Goal: Task Accomplishment & Management: Complete application form

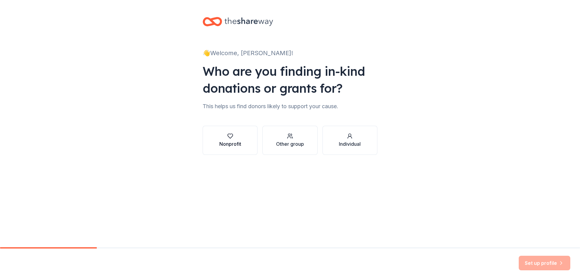
click at [239, 147] on div "Nonprofit" at bounding box center [230, 143] width 22 height 7
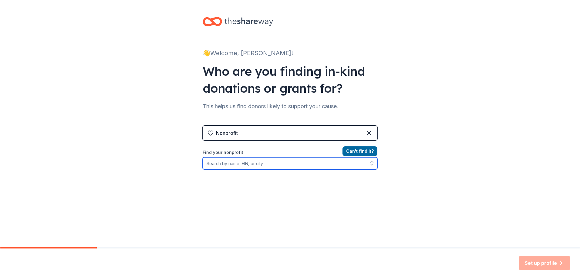
click at [241, 163] on input "Find your nonprofit" at bounding box center [290, 163] width 175 height 12
drag, startPoint x: 271, startPoint y: 163, endPoint x: 177, endPoint y: 163, distance: 94.0
click at [177, 163] on div "👋 Welcome, Juston! Who are you finding in-kind donations or grants for? This he…" at bounding box center [290, 129] width 580 height 259
type input "Appalachian Wesley Foundation"
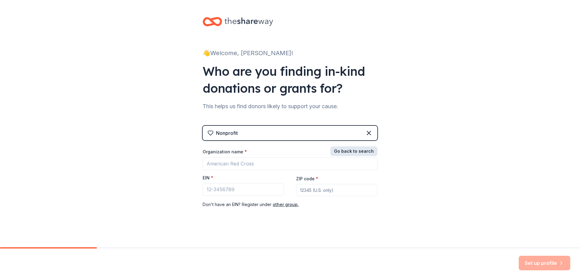
click at [365, 152] on button "Go back to search" at bounding box center [353, 151] width 47 height 10
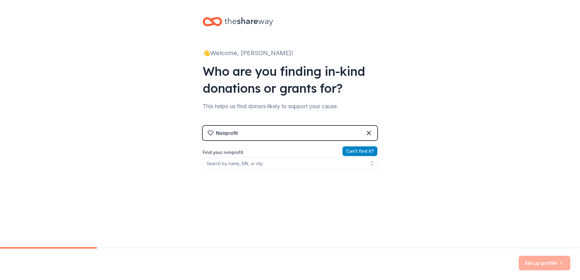
click at [367, 152] on button "Can ' t find it?" at bounding box center [359, 151] width 35 height 10
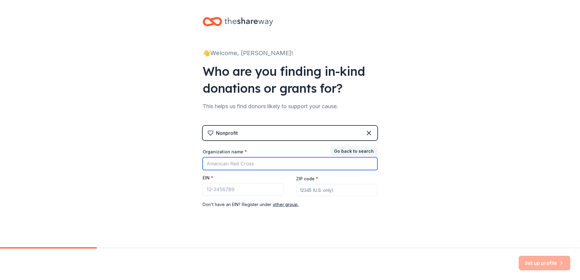
click at [290, 162] on input "Organization name *" at bounding box center [290, 163] width 175 height 13
type input "Appalachian Wesley Foundation, Inc."
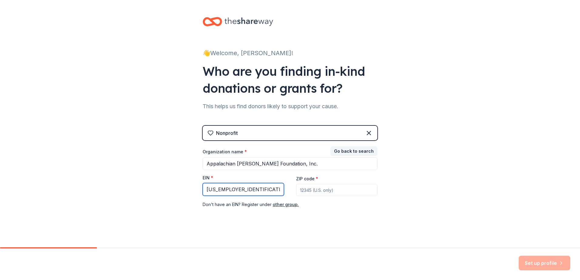
type input "53-1732347"
type input "28607"
click at [550, 264] on button "Set up profile" at bounding box center [545, 263] width 52 height 15
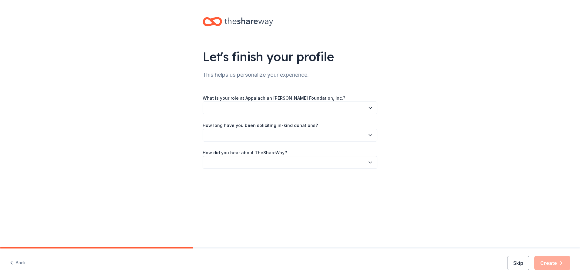
click at [324, 112] on button "button" at bounding box center [290, 108] width 175 height 13
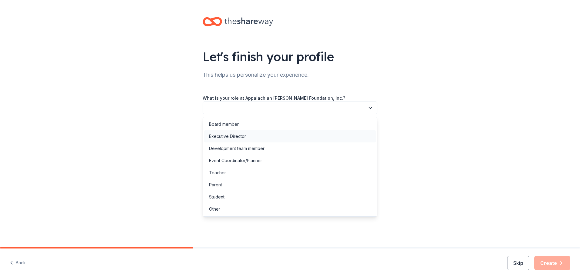
click at [259, 134] on div "Executive Director" at bounding box center [290, 136] width 172 height 12
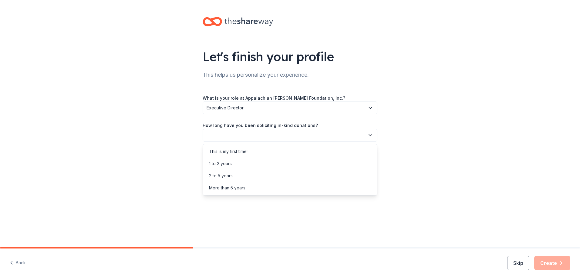
click at [263, 140] on button "button" at bounding box center [290, 135] width 175 height 13
click at [264, 151] on div "This is my first time!" at bounding box center [290, 152] width 172 height 12
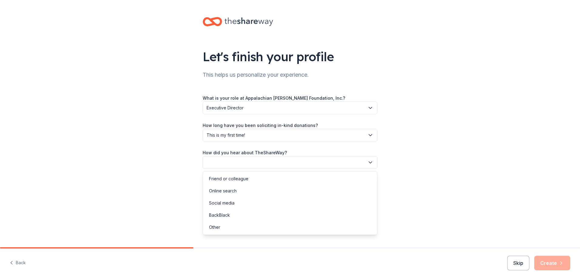
click at [266, 161] on button "button" at bounding box center [290, 162] width 175 height 13
click at [232, 227] on div "Other" at bounding box center [290, 227] width 172 height 12
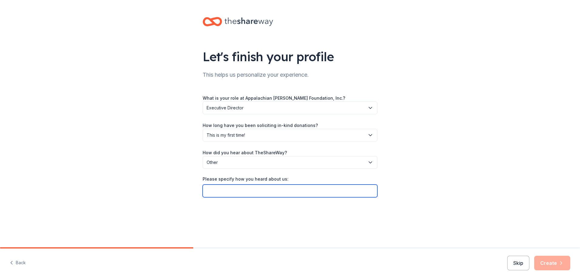
click at [234, 194] on input "Please specify how you heard about us:" at bounding box center [290, 191] width 175 height 13
type input "Givebutter"
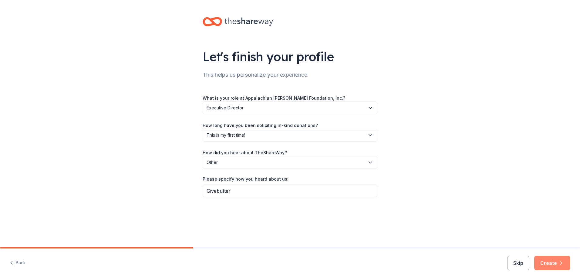
click at [547, 263] on button "Create" at bounding box center [552, 263] width 36 height 15
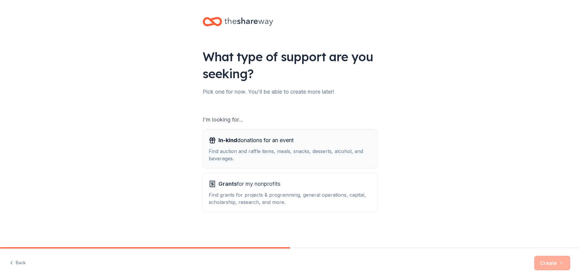
click at [306, 144] on div "In-kind donations for an event" at bounding box center [290, 141] width 163 height 10
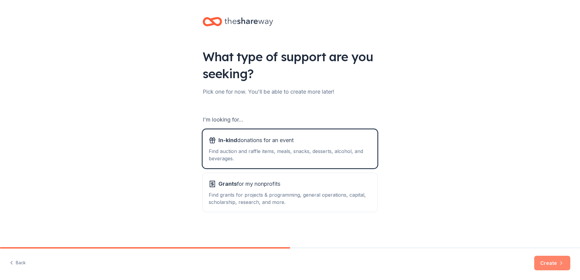
click at [557, 257] on button "Create" at bounding box center [552, 263] width 36 height 15
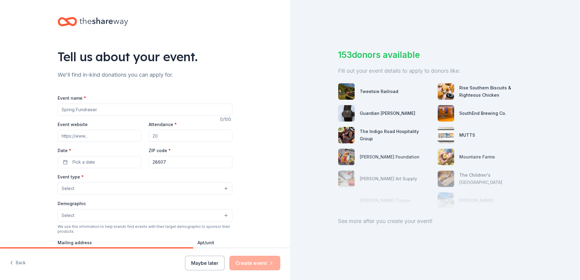
click at [115, 110] on input "Event name *" at bounding box center [145, 110] width 175 height 12
type input "70th Anniversary Fundraising Gala"
click at [94, 136] on input "Event website" at bounding box center [100, 136] width 84 height 12
paste input "https://www.appwesley.org/event-calendar/gala"
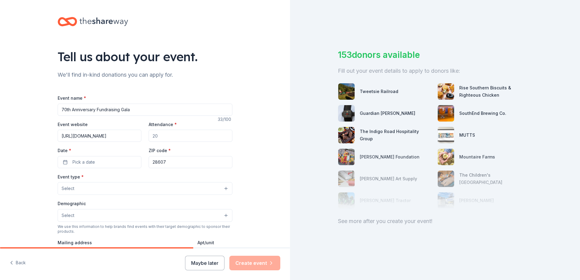
type input "https://www.appwesley.org/event-calendar/gala"
click at [158, 137] on input "Attendance *" at bounding box center [191, 136] width 84 height 12
type input "50"
click at [129, 158] on button "Pick a date" at bounding box center [100, 162] width 84 height 12
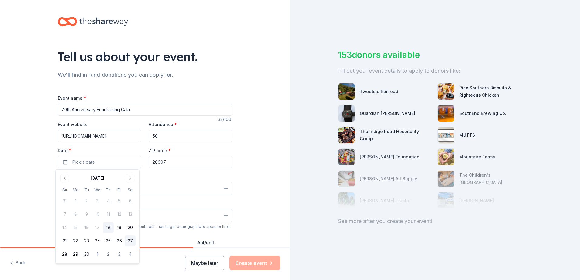
click at [132, 238] on button "27" at bounding box center [130, 241] width 11 height 11
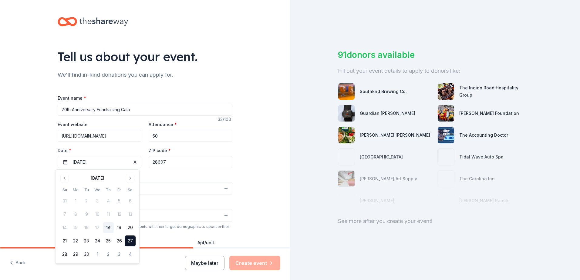
click at [246, 170] on div "Tell us about your event. We'll find in-kind donations you can apply for. Event…" at bounding box center [145, 202] width 290 height 404
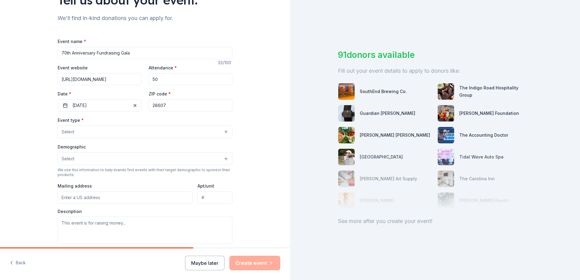
scroll to position [61, 0]
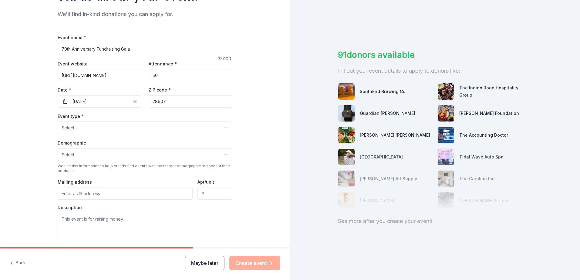
click at [146, 132] on button "Select" at bounding box center [145, 128] width 175 height 13
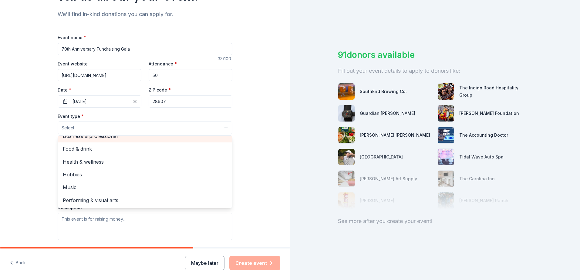
scroll to position [0, 0]
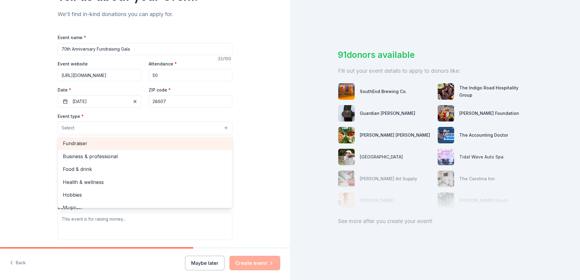
click at [135, 143] on span "Fundraiser" at bounding box center [145, 144] width 164 height 8
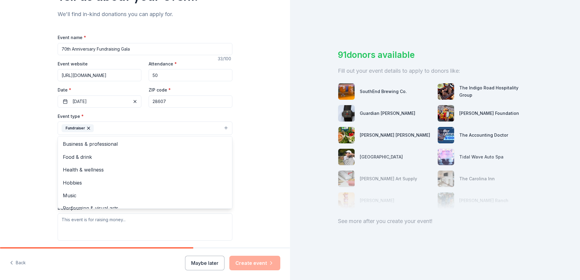
click at [252, 147] on div "Tell us about your event. We'll find in-kind donations you can apply for. Event…" at bounding box center [145, 141] width 290 height 404
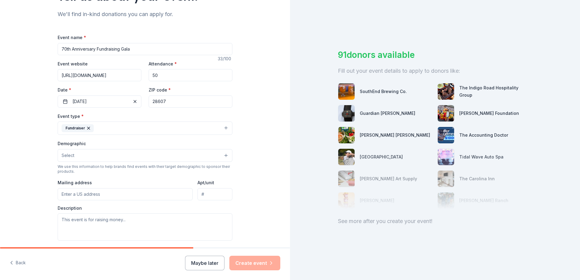
scroll to position [152, 0]
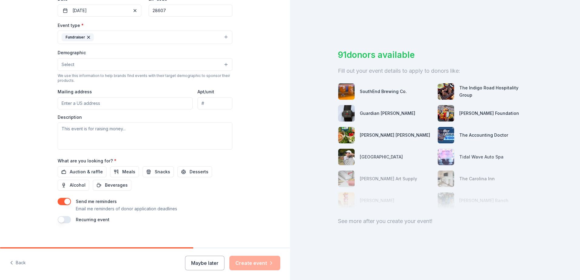
click at [91, 65] on button "Select" at bounding box center [145, 64] width 175 height 13
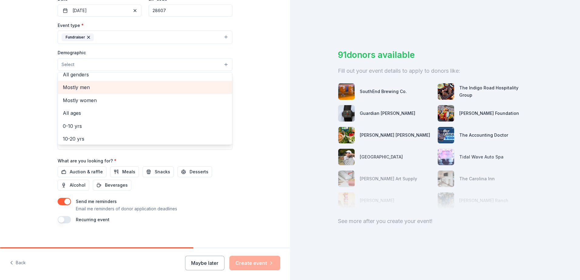
scroll to position [0, 0]
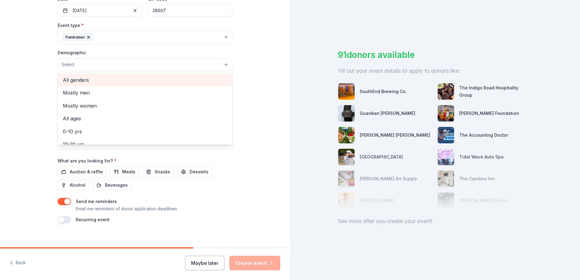
click at [90, 82] on span "All genders" at bounding box center [145, 80] width 164 height 8
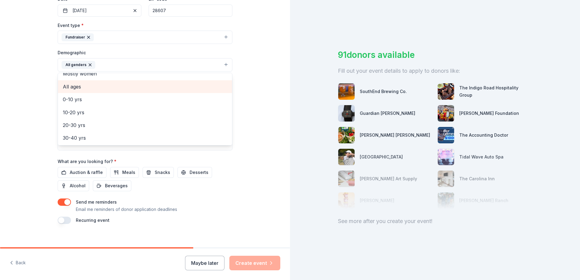
scroll to position [30, 0]
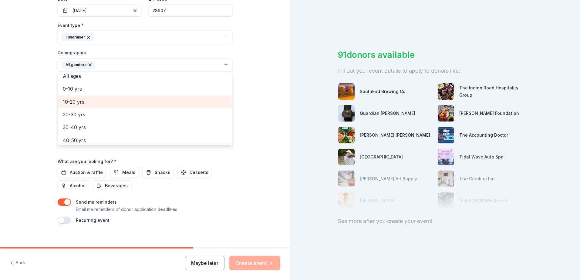
click at [89, 106] on span "10-20 yrs" at bounding box center [145, 102] width 164 height 8
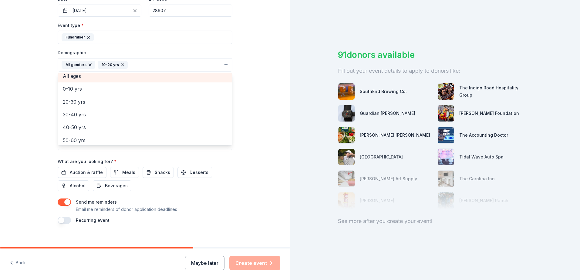
click at [97, 79] on span "All ages" at bounding box center [145, 76] width 164 height 8
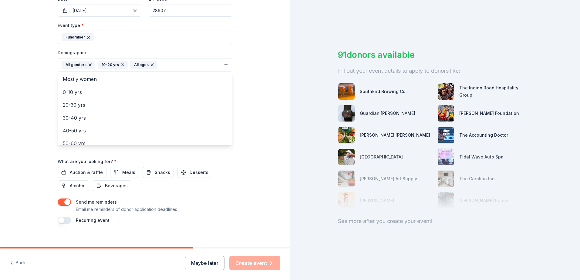
click at [120, 66] on icon "button" at bounding box center [122, 64] width 5 height 5
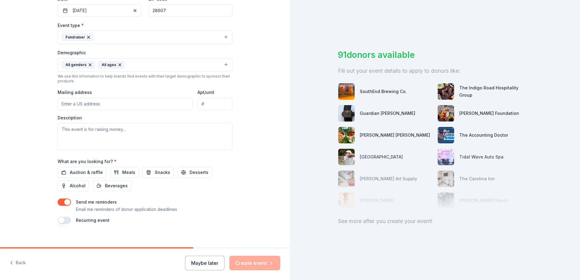
click at [147, 105] on input "Mailing address" at bounding box center [125, 104] width 135 height 12
type input "461 Howard Street, Boone, NC, 28607"
click at [137, 127] on textarea at bounding box center [145, 136] width 175 height 27
click at [94, 130] on textarea at bounding box center [145, 136] width 175 height 27
click at [85, 170] on span "Auction & raffle" at bounding box center [86, 172] width 33 height 7
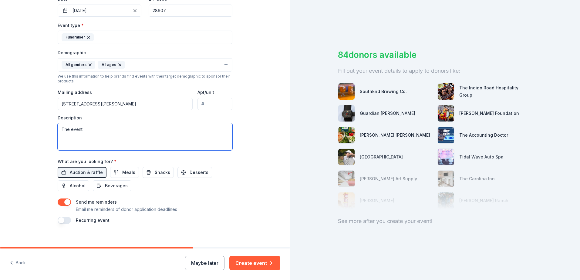
click at [126, 141] on textarea "The event" at bounding box center [145, 136] width 175 height 27
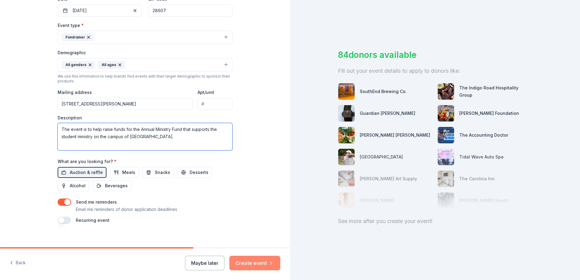
type textarea "The event is to help raise funds for the Annual Ministry Fund that supports the…"
click at [268, 263] on button "Create event" at bounding box center [254, 263] width 51 height 15
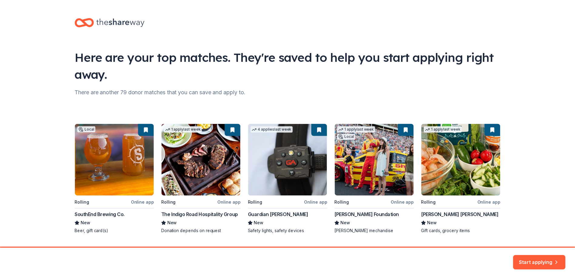
scroll to position [16, 0]
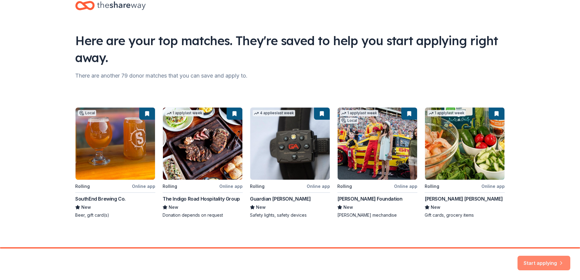
click at [539, 259] on button "Start applying" at bounding box center [543, 259] width 53 height 15
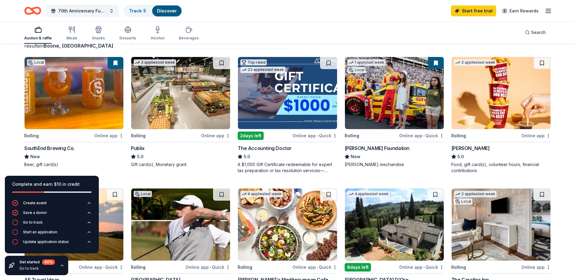
scroll to position [61, 0]
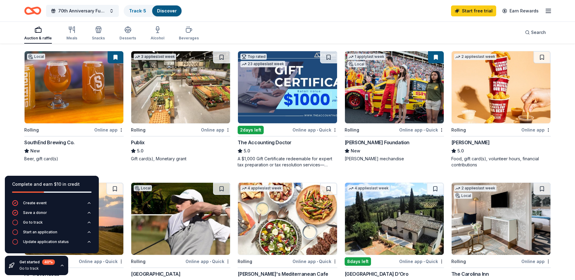
click at [34, 266] on div "Get started 40 % Go to track" at bounding box center [36, 266] width 35 height 12
click at [64, 267] on icon "button" at bounding box center [62, 265] width 5 height 5
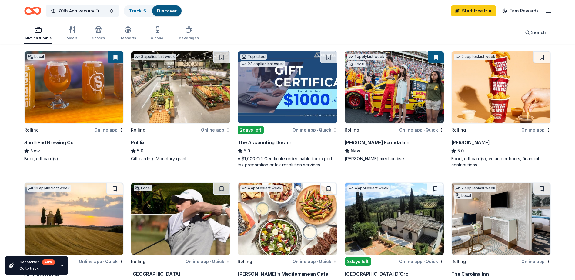
click at [64, 267] on icon "button" at bounding box center [62, 265] width 5 height 5
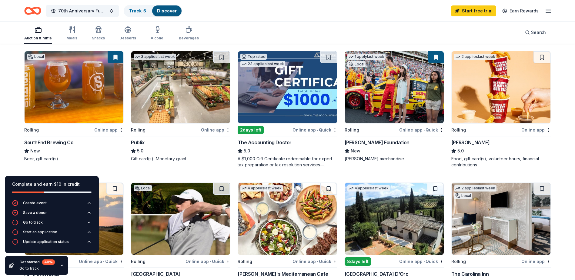
click at [36, 220] on div "Go to track" at bounding box center [33, 222] width 20 height 5
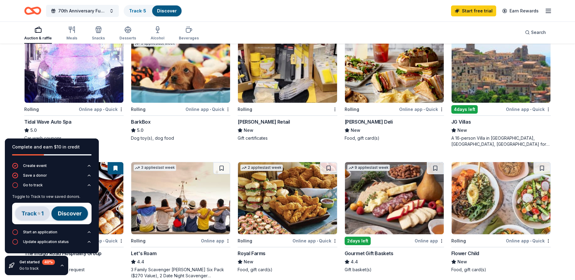
scroll to position [364, 0]
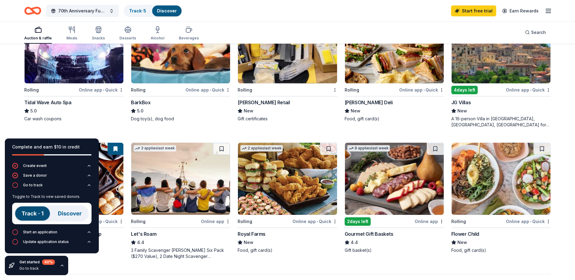
click at [55, 267] on div "Get started 40 % Go to track" at bounding box center [36, 265] width 63 height 19
click at [62, 267] on icon "button" at bounding box center [62, 265] width 5 height 5
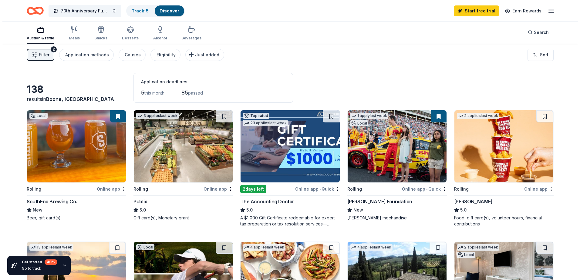
scroll to position [0, 0]
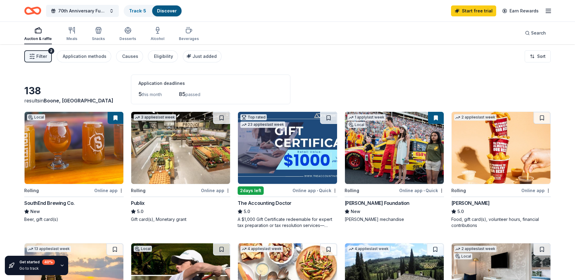
click at [33, 59] on button "Filter 2" at bounding box center [38, 56] width 28 height 12
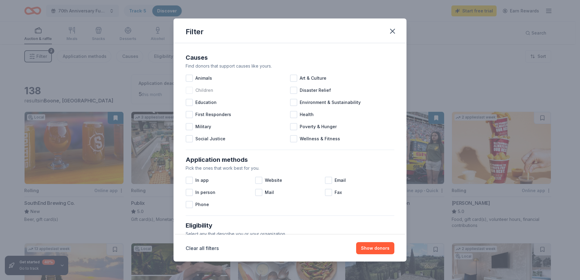
click at [199, 92] on span "Children" at bounding box center [204, 90] width 18 height 7
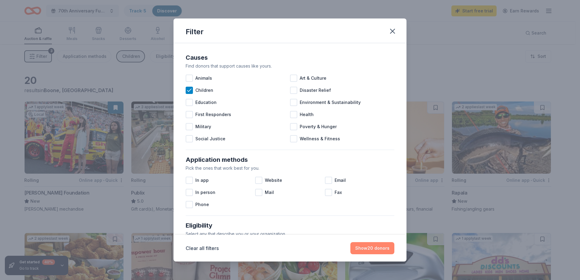
click at [368, 246] on button "Show 20 donors" at bounding box center [372, 248] width 44 height 12
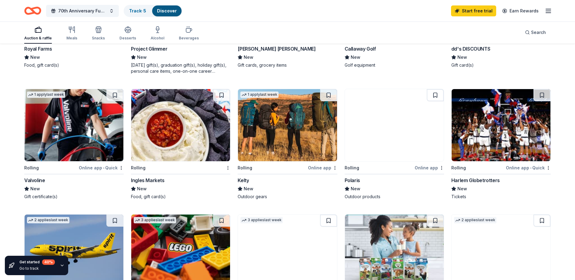
scroll to position [273, 0]
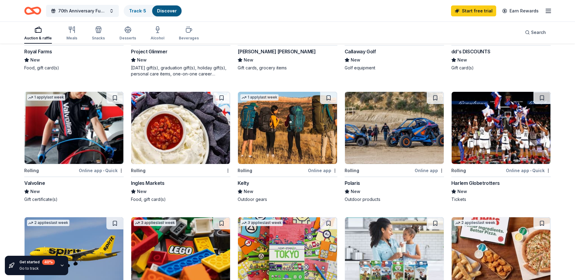
click at [520, 151] on img at bounding box center [501, 128] width 99 height 72
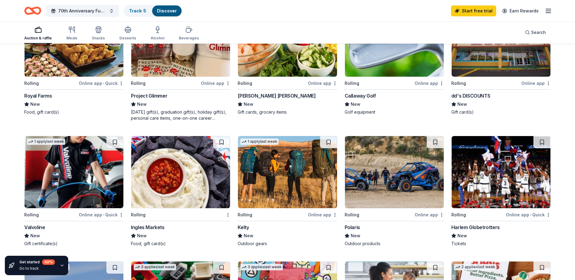
scroll to position [0, 0]
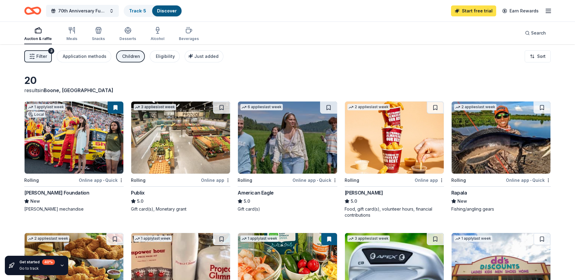
click at [473, 9] on link "Start free trial" at bounding box center [473, 10] width 45 height 11
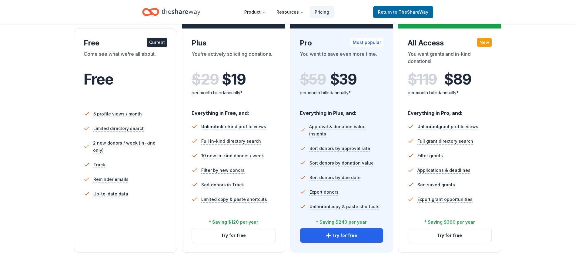
scroll to position [91, 0]
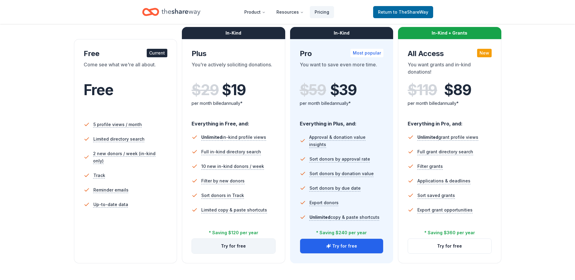
click at [217, 247] on button "Try for free" at bounding box center [233, 246] width 83 height 15
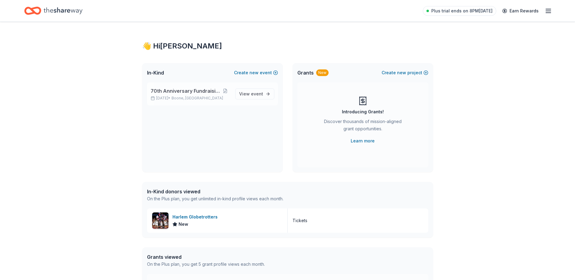
click at [210, 101] on div "70th Anniversary Fundraising Gala [DATE] • [GEOGRAPHIC_DATA], [GEOGRAPHIC_DATA]…" at bounding box center [212, 93] width 131 height 23
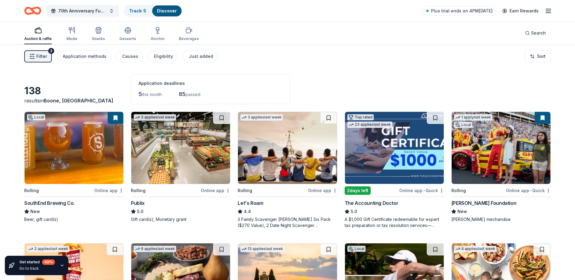
click at [40, 59] on span "Filter" at bounding box center [41, 56] width 11 height 7
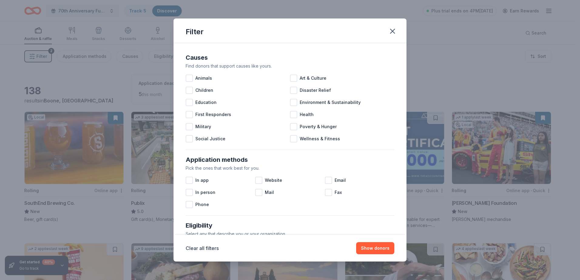
click at [40, 59] on div "Filter Causes Find donors that support causes like yours. Animals Art & Culture…" at bounding box center [290, 140] width 580 height 280
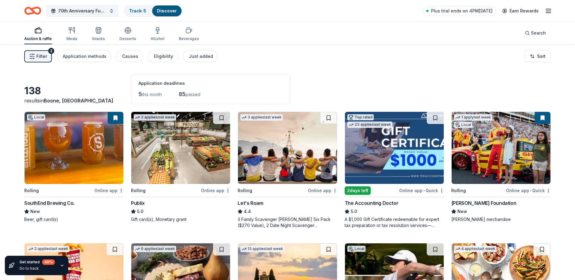
click at [542, 120] on button at bounding box center [543, 118] width 16 height 12
click at [121, 191] on html "70th Anniversary Fundraising Gala Track · 5 Discover Plus trial ends on 4PM, 9/…" at bounding box center [287, 140] width 575 height 280
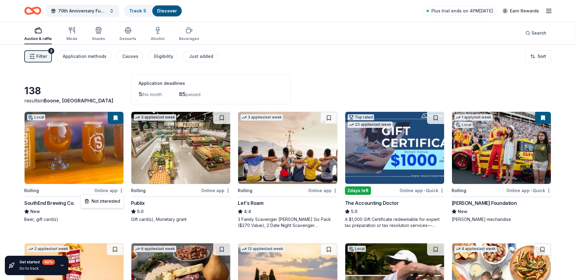
click at [76, 165] on html "70th Anniversary Fundraising Gala Track · 5 Discover Plus trial ends on 4PM, 9/…" at bounding box center [290, 140] width 580 height 280
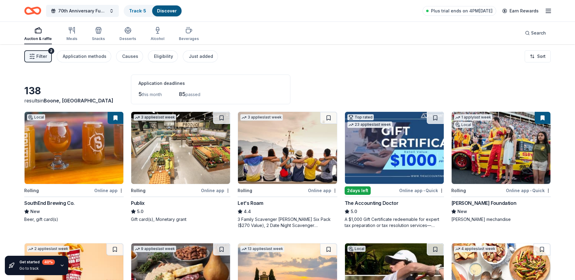
click at [55, 171] on img at bounding box center [74, 148] width 99 height 72
click at [536, 32] on span "Search" at bounding box center [538, 32] width 15 height 7
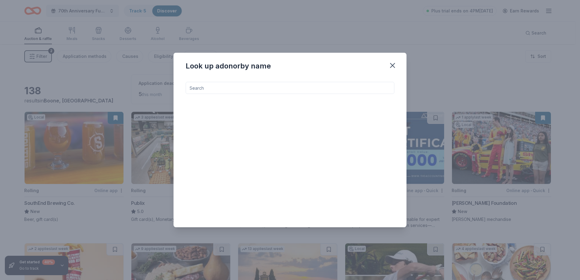
click at [300, 88] on input at bounding box center [290, 88] width 209 height 12
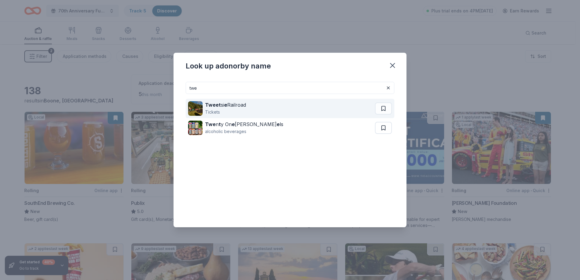
type input "twe"
click at [251, 111] on div "Tweet si e Railroad Tickets" at bounding box center [281, 108] width 187 height 19
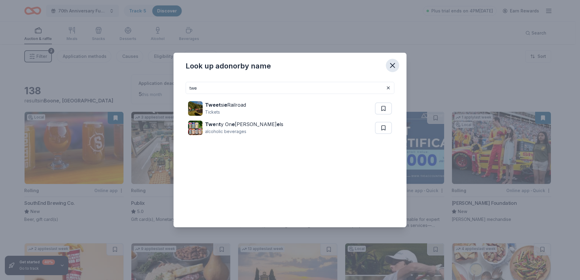
click at [393, 65] on icon "button" at bounding box center [392, 65] width 4 height 4
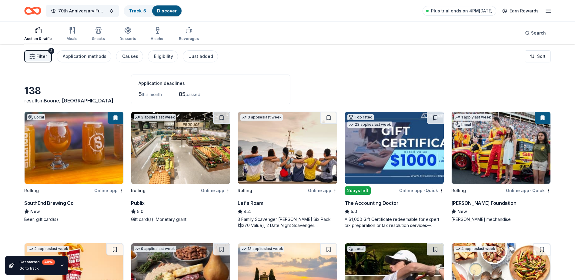
click at [47, 265] on div "Get started 40 % Go to track" at bounding box center [36, 266] width 35 height 12
click at [61, 265] on icon "button" at bounding box center [62, 265] width 5 height 5
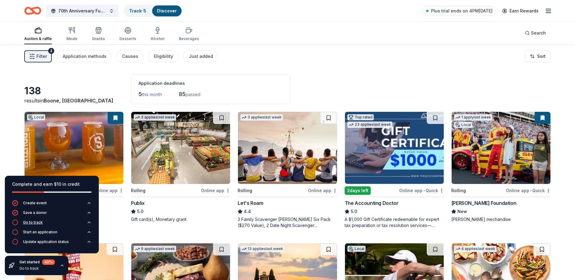
click at [15, 222] on icon "button" at bounding box center [15, 223] width 6 height 6
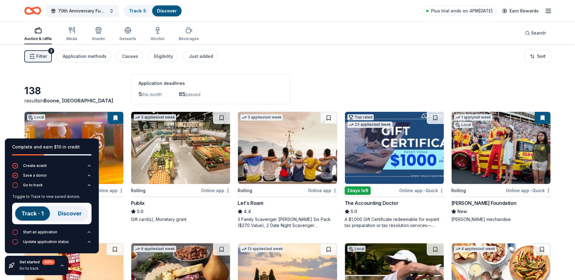
click at [64, 214] on img at bounding box center [51, 214] width 79 height 22
click at [37, 213] on img at bounding box center [51, 214] width 79 height 22
click at [71, 211] on img at bounding box center [51, 214] width 79 height 22
click at [35, 212] on img at bounding box center [51, 214] width 79 height 22
click at [36, 231] on div "Start an application" at bounding box center [40, 232] width 34 height 5
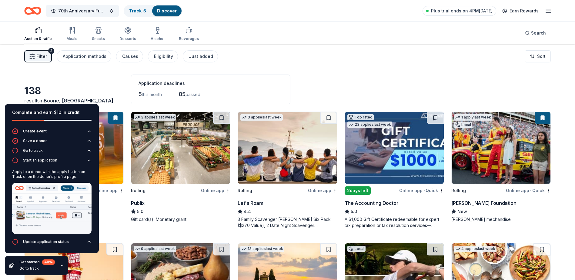
click at [24, 204] on img at bounding box center [51, 208] width 79 height 51
click at [73, 191] on img at bounding box center [51, 208] width 79 height 51
click at [42, 242] on div "Update application status" at bounding box center [46, 242] width 46 height 5
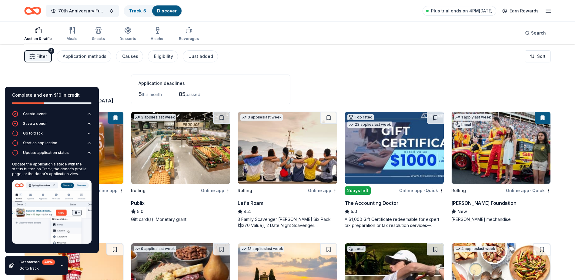
click at [38, 210] on img at bounding box center [51, 212] width 79 height 64
click at [61, 263] on icon "button" at bounding box center [62, 265] width 5 height 5
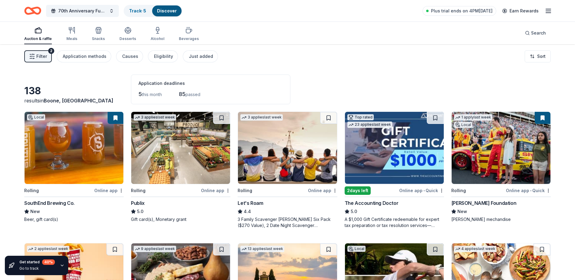
click at [39, 57] on span "Filter" at bounding box center [41, 56] width 11 height 7
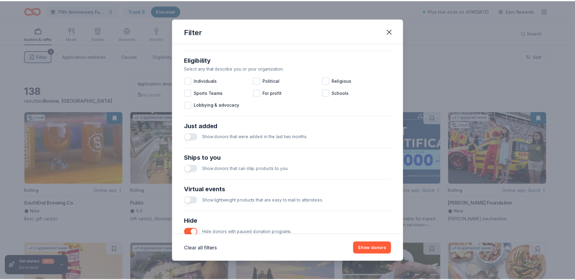
scroll to position [207, 0]
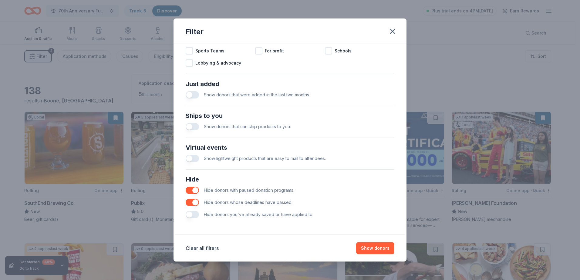
click at [448, 81] on div "Filter Causes Find donors that support causes like yours. Animals Art & Culture…" at bounding box center [290, 140] width 580 height 280
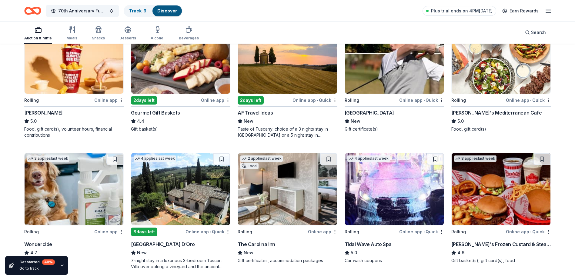
scroll to position [0, 0]
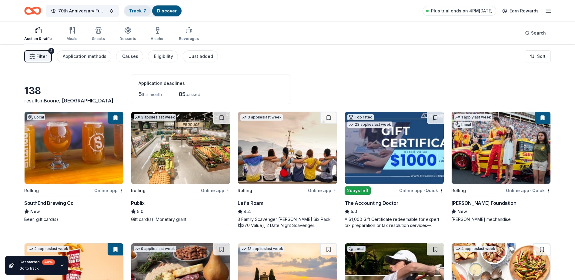
click at [143, 13] on div "Track · 7" at bounding box center [137, 10] width 27 height 11
click at [54, 265] on div "Get started 60 % Start an application" at bounding box center [36, 266] width 35 height 12
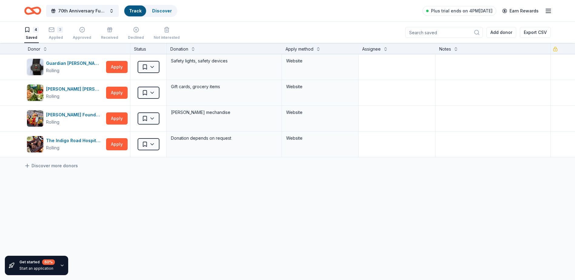
click at [39, 264] on div "Get started 60 %" at bounding box center [36, 262] width 35 height 5
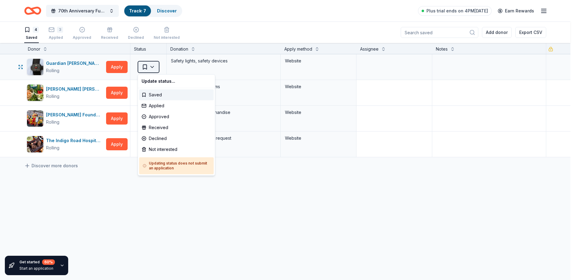
click at [156, 68] on html "70th Anniversary Fundraising Gala Track · 7 Discover Plus trial ends on 4PM, 9/…" at bounding box center [287, 140] width 575 height 280
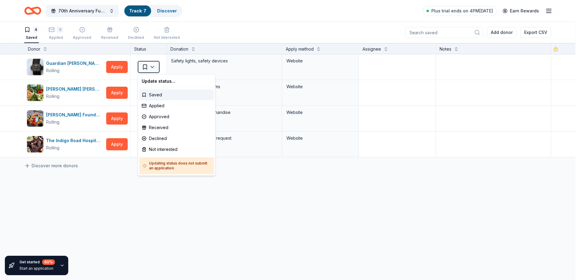
click at [109, 184] on html "70th Anniversary Fundraising Gala Track · 7 Discover Plus trial ends on 4PM, 9/…" at bounding box center [290, 140] width 580 height 280
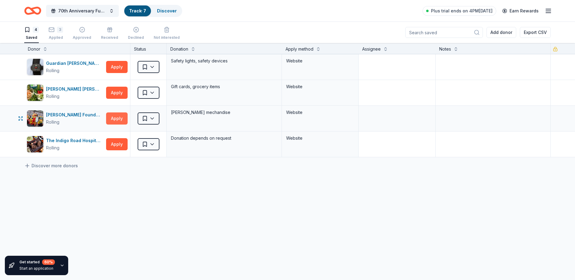
click at [115, 119] on button "Apply" at bounding box center [117, 119] width 22 height 12
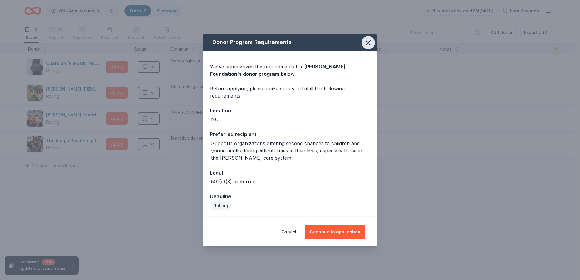
click at [363, 44] on button "button" at bounding box center [368, 42] width 13 height 13
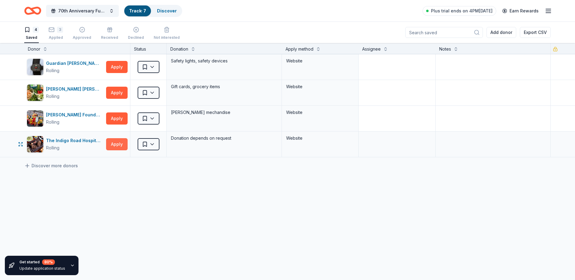
click at [121, 144] on button "Apply" at bounding box center [117, 144] width 22 height 12
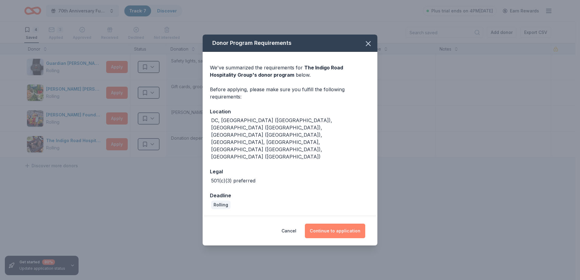
click at [329, 224] on button "Continue to application" at bounding box center [335, 231] width 60 height 15
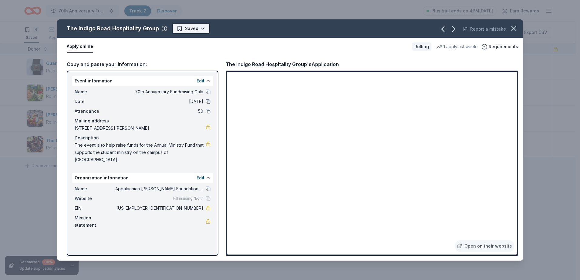
click at [203, 30] on html "70th Anniversary Fundraising Gala Track · 7 Discover Plus trial ends on 4PM, 9/…" at bounding box center [290, 140] width 580 height 280
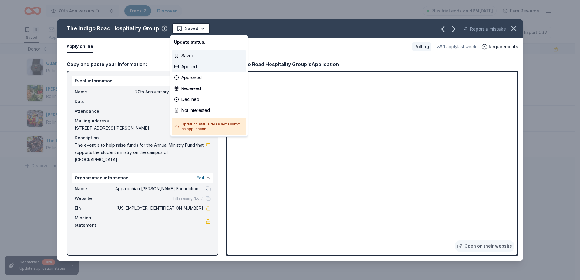
click at [196, 65] on div "Applied" at bounding box center [209, 66] width 75 height 11
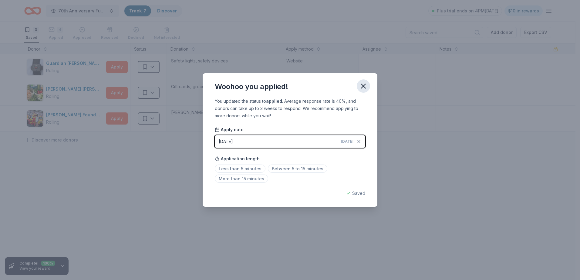
click at [364, 87] on icon "button" at bounding box center [363, 86] width 4 height 4
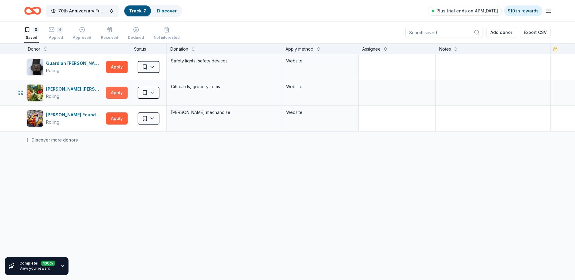
click at [117, 96] on button "Apply" at bounding box center [117, 93] width 22 height 12
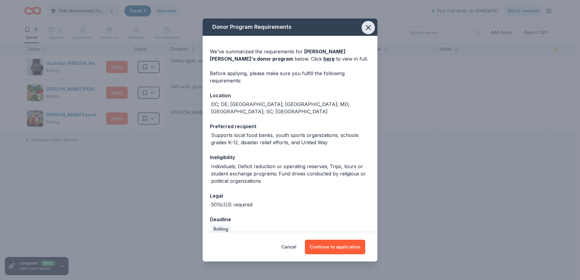
click at [364, 30] on icon "button" at bounding box center [368, 27] width 8 height 8
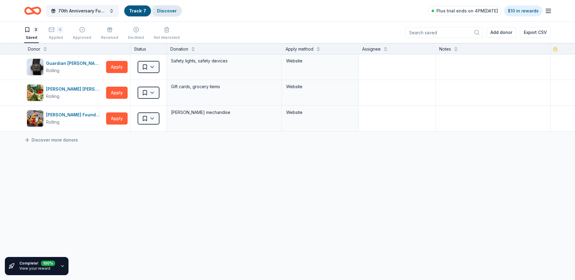
click at [179, 14] on div "Discover" at bounding box center [166, 10] width 29 height 11
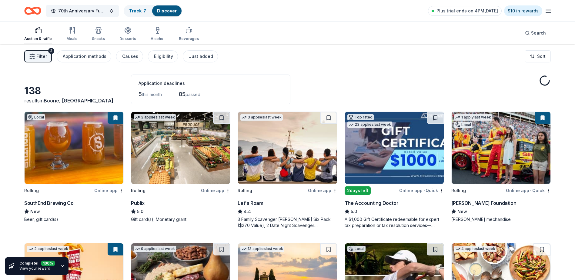
click at [60, 265] on icon "button" at bounding box center [62, 266] width 5 height 5
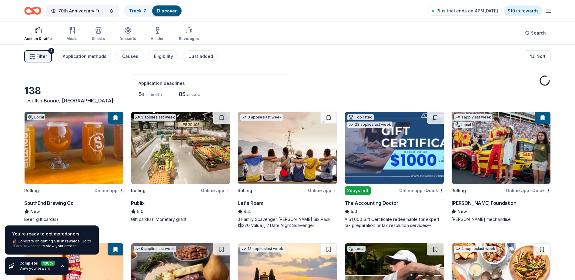
click at [31, 247] on link ""Earn Rewards"" at bounding box center [26, 246] width 29 height 5
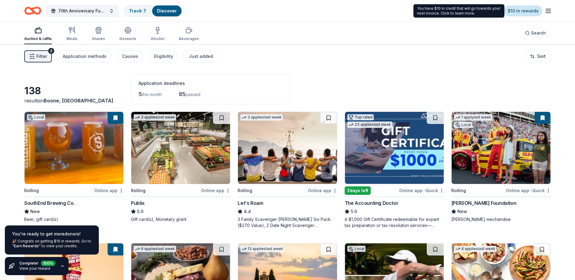
click at [521, 10] on link "$10 in rewards" at bounding box center [523, 10] width 38 height 11
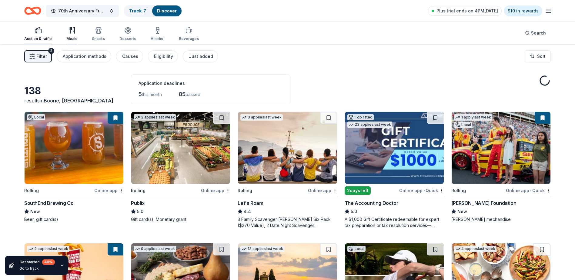
click at [72, 35] on div "Meals" at bounding box center [71, 34] width 11 height 15
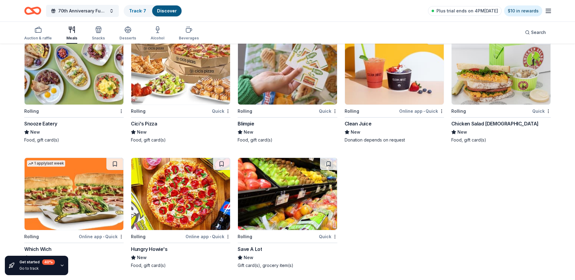
scroll to position [961, 0]
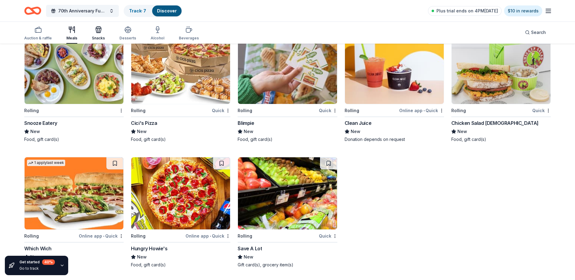
click at [99, 34] on div "Snacks" at bounding box center [98, 33] width 13 height 15
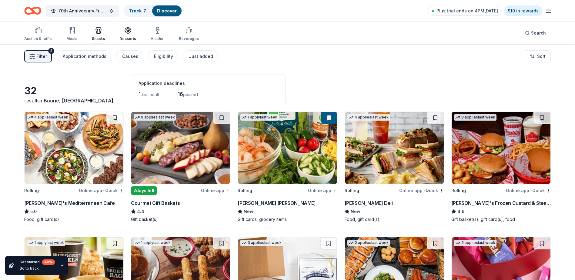
click at [130, 34] on icon "button" at bounding box center [127, 30] width 7 height 7
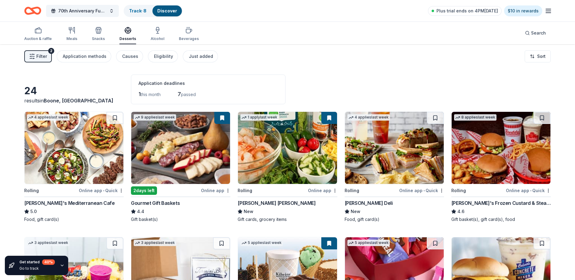
click at [172, 13] on div "Discover" at bounding box center [167, 10] width 29 height 11
click at [139, 12] on link "Track · 8" at bounding box center [137, 10] width 17 height 5
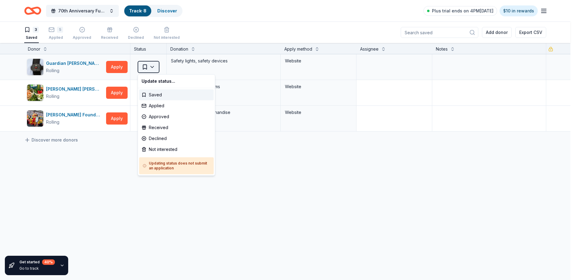
click at [155, 66] on html "70th Anniversary Fundraising Gala Track · 8 Discover Plus trial ends on 4PM, 9/…" at bounding box center [287, 140] width 575 height 280
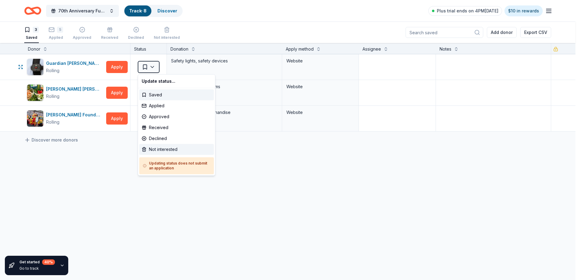
click at [173, 150] on div "Not interested" at bounding box center [176, 149] width 75 height 11
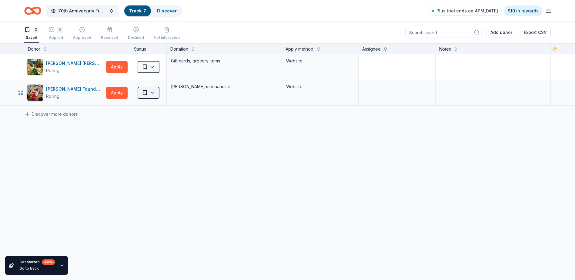
click at [156, 93] on html "70th Anniversary Fundraising Gala Track · 7 Discover Plus trial ends on 4PM, 9/…" at bounding box center [287, 140] width 575 height 280
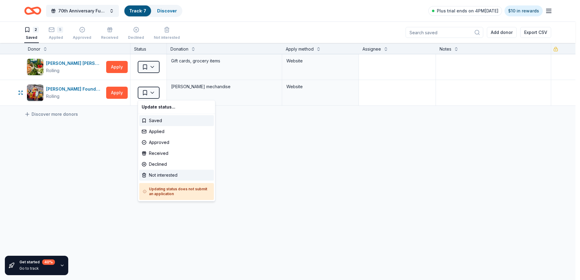
click at [172, 177] on div "Not interested" at bounding box center [176, 175] width 75 height 11
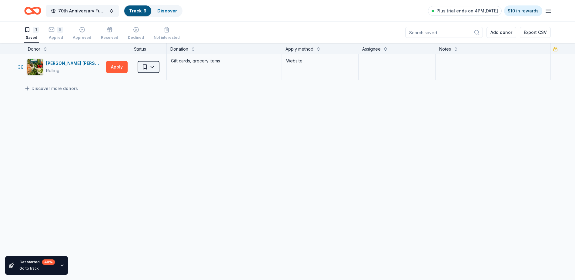
click at [153, 70] on html "70th Anniversary Fundraising Gala Track · 6 Discover Plus trial ends on 4PM, 9/…" at bounding box center [287, 140] width 575 height 280
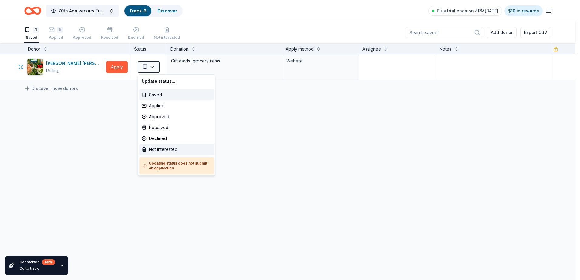
click at [174, 150] on div "Not interested" at bounding box center [176, 149] width 75 height 11
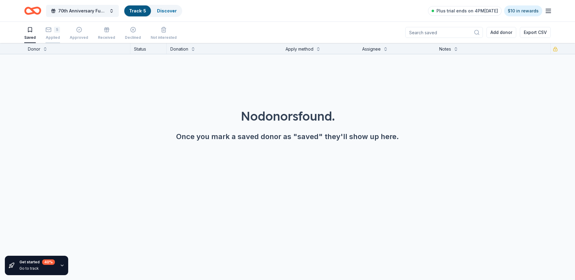
click at [47, 30] on icon "button" at bounding box center [48, 30] width 6 height 6
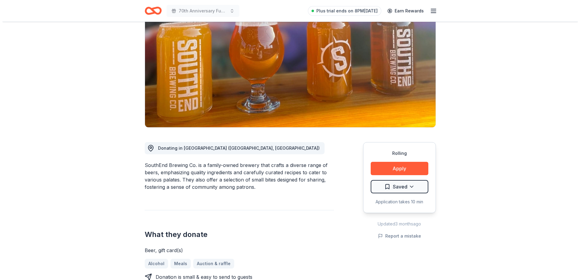
scroll to position [61, 0]
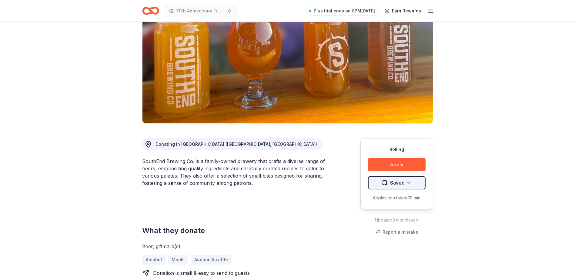
click at [412, 186] on html "70th Anniversary Fundraising Gala Plus trial ends on 8PM, 9/25 Earn Rewards Rol…" at bounding box center [287, 79] width 575 height 280
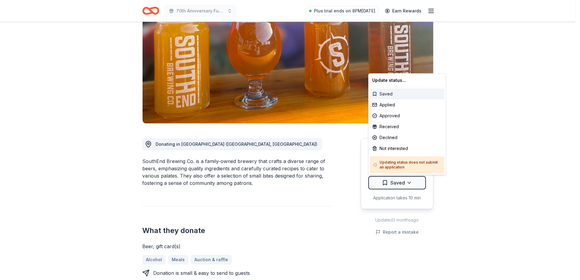
click at [404, 93] on div "Saved" at bounding box center [407, 94] width 75 height 11
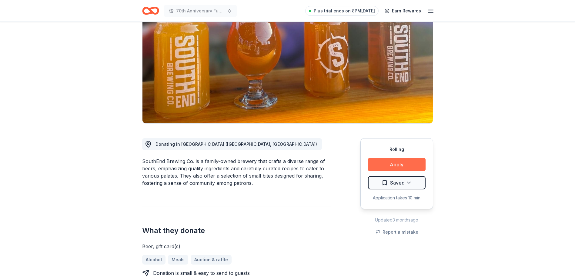
click at [410, 166] on button "Apply" at bounding box center [397, 164] width 58 height 13
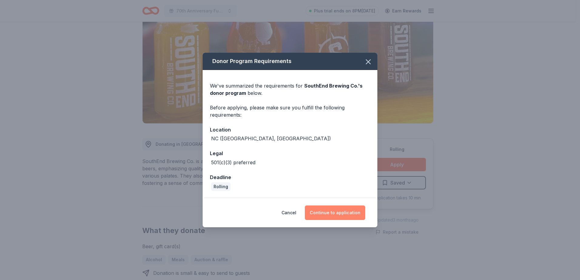
click at [334, 213] on button "Continue to application" at bounding box center [335, 213] width 60 height 15
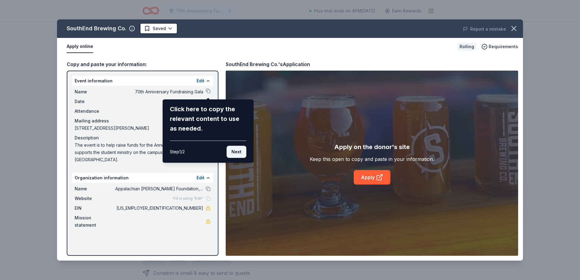
click at [241, 152] on button "Next" at bounding box center [237, 152] width 20 height 12
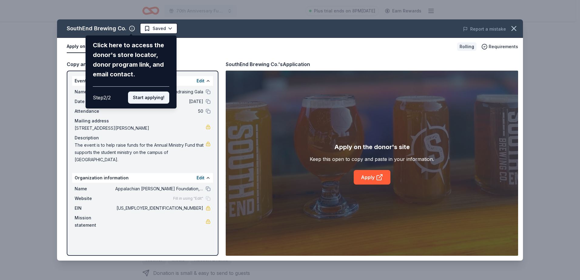
click at [160, 97] on button "Start applying!" at bounding box center [148, 98] width 41 height 12
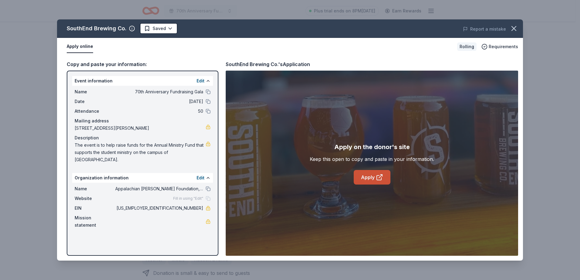
click at [366, 178] on link "Apply" at bounding box center [372, 177] width 37 height 15
click at [207, 91] on button at bounding box center [208, 91] width 5 height 5
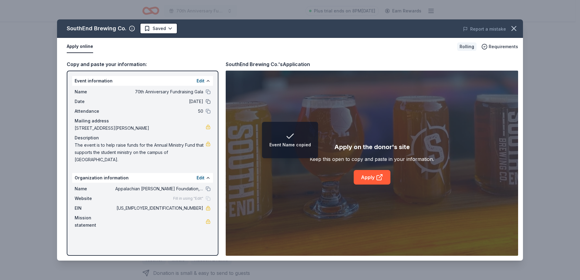
click at [209, 103] on button at bounding box center [208, 101] width 5 height 5
click at [169, 29] on html "Event Date copied 70th Anniversary Fundraising Gala Plus trial ends on 8PM, 9/2…" at bounding box center [290, 79] width 580 height 280
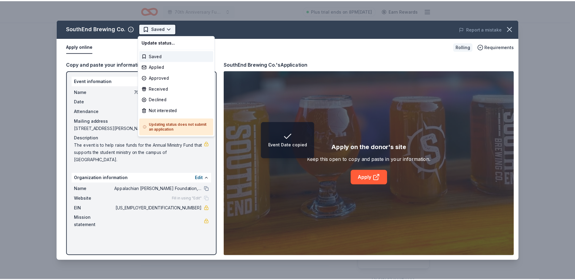
scroll to position [0, 0]
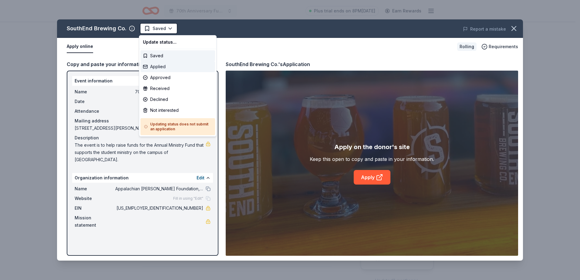
click at [162, 68] on div "Applied" at bounding box center [177, 66] width 75 height 11
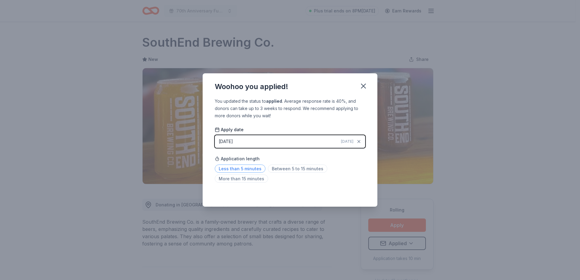
click at [253, 170] on span "Less than 5 minutes" at bounding box center [240, 169] width 51 height 8
click at [363, 86] on icon "button" at bounding box center [363, 86] width 8 height 8
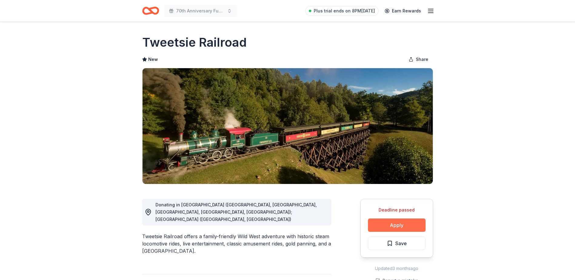
click at [403, 226] on button "Apply" at bounding box center [397, 225] width 58 height 13
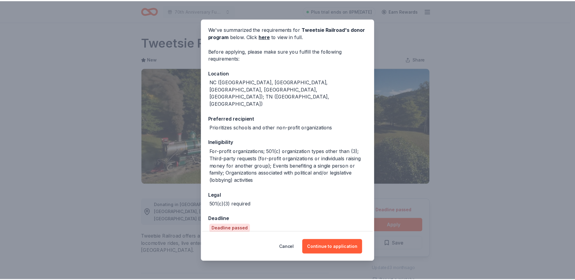
scroll to position [39, 0]
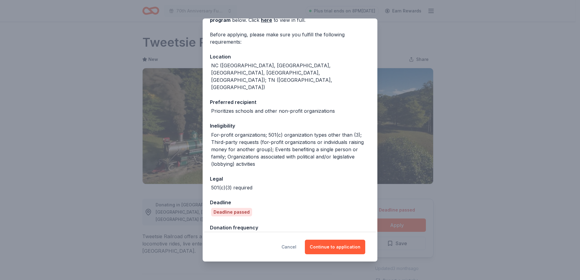
click at [293, 248] on button "Cancel" at bounding box center [288, 247] width 15 height 15
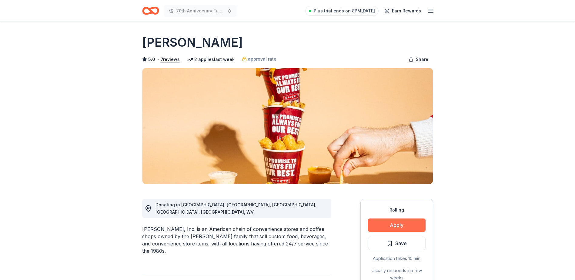
click at [412, 224] on button "Apply" at bounding box center [397, 225] width 58 height 13
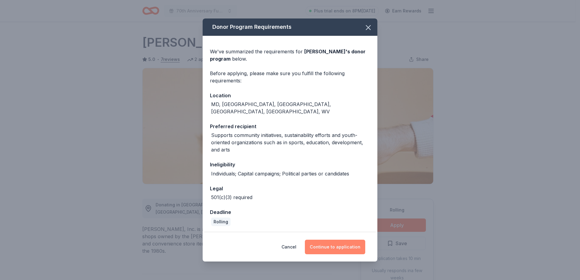
click at [344, 244] on button "Continue to application" at bounding box center [335, 247] width 60 height 15
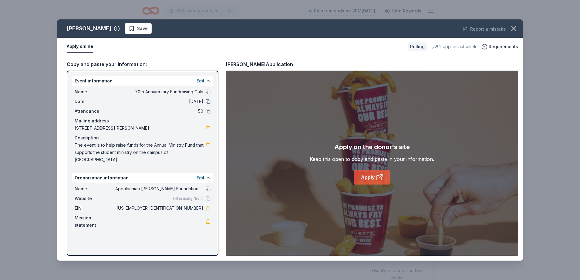
click at [371, 174] on link "Apply" at bounding box center [372, 177] width 37 height 15
click at [137, 29] on span "Save" at bounding box center [142, 28] width 11 height 7
click at [119, 29] on html "70th Anniversary Fundraising Gala Plus trial ends on 8PM[DATE] Earn Rewards Rol…" at bounding box center [290, 140] width 580 height 280
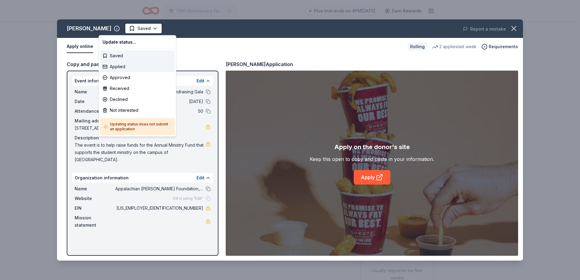
click at [122, 67] on div "Applied" at bounding box center [137, 66] width 75 height 11
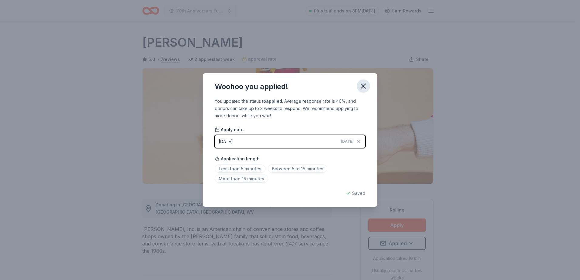
click at [361, 88] on icon "button" at bounding box center [363, 86] width 8 height 8
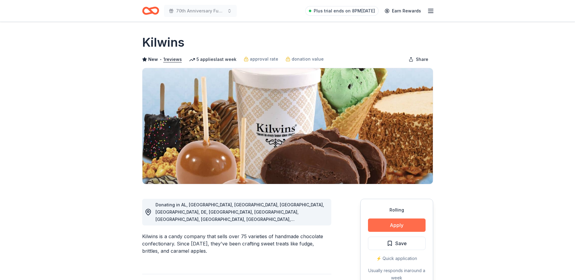
click at [391, 227] on button "Apply" at bounding box center [397, 225] width 58 height 13
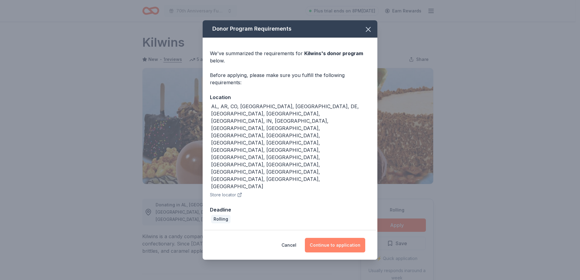
click at [336, 238] on button "Continue to application" at bounding box center [335, 245] width 60 height 15
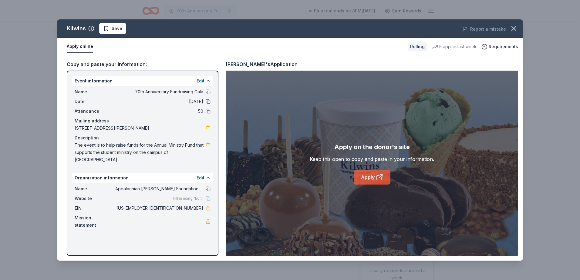
click at [372, 178] on link "Apply" at bounding box center [372, 177] width 37 height 15
click at [119, 32] on span "Save" at bounding box center [117, 28] width 11 height 7
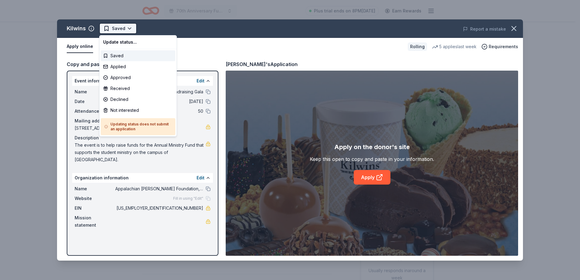
click at [126, 30] on html "70th Anniversary Fundraising Gala Plus trial ends on 8PM, 9/25 Earn Rewards Rol…" at bounding box center [290, 140] width 580 height 280
click at [130, 66] on div "Applied" at bounding box center [138, 66] width 75 height 11
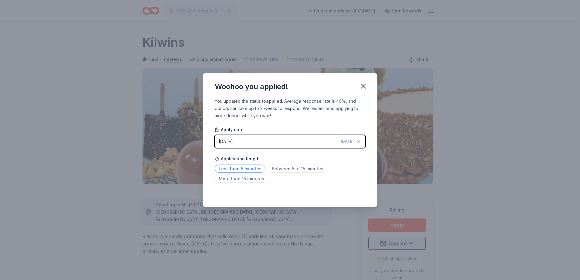
click at [237, 169] on span "Less than 5 minutes" at bounding box center [240, 169] width 51 height 8
click at [364, 82] on icon "button" at bounding box center [363, 86] width 8 height 8
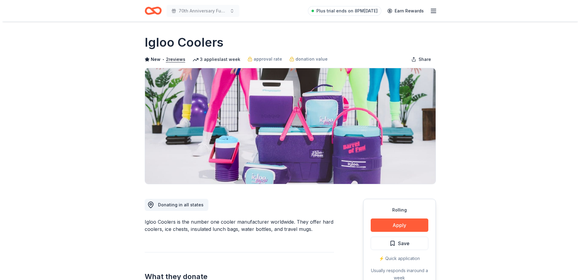
scroll to position [61, 0]
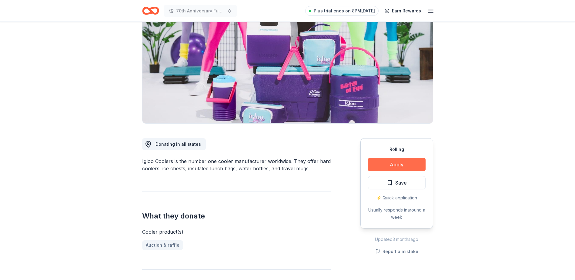
click at [399, 162] on button "Apply" at bounding box center [397, 164] width 58 height 13
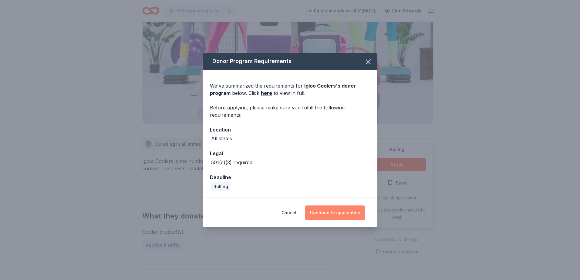
click at [331, 214] on button "Continue to application" at bounding box center [335, 213] width 60 height 15
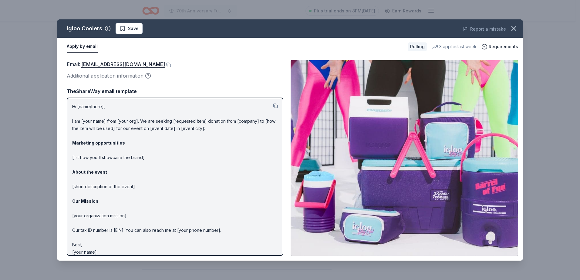
click at [97, 109] on p "Hi [name/there], I am [your name] from [your org]. We are seeking [requested it…" at bounding box center [175, 179] width 206 height 153
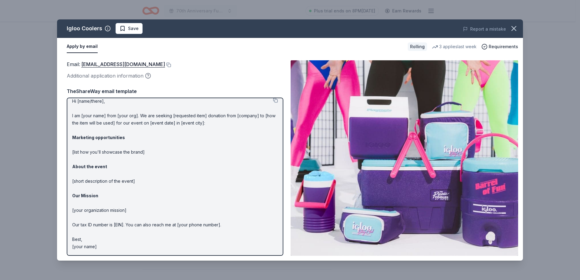
drag, startPoint x: 99, startPoint y: 247, endPoint x: 84, endPoint y: 158, distance: 90.7
click at [83, 160] on p "Hi [name/there], I am [your name] from [your org]. We are seeking [requested it…" at bounding box center [175, 174] width 206 height 153
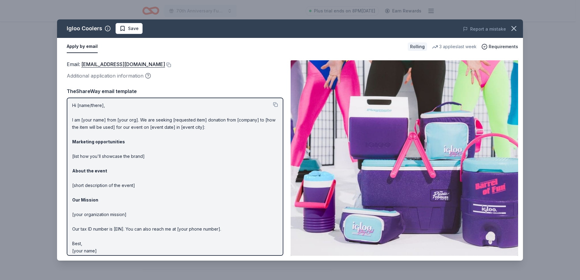
scroll to position [0, 0]
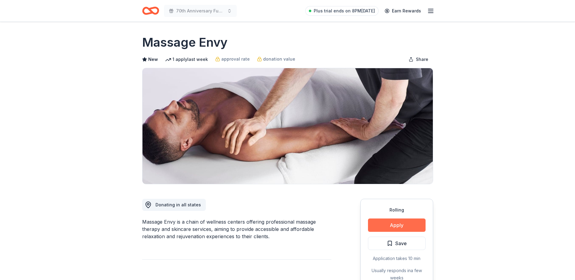
click at [401, 226] on button "Apply" at bounding box center [397, 225] width 58 height 13
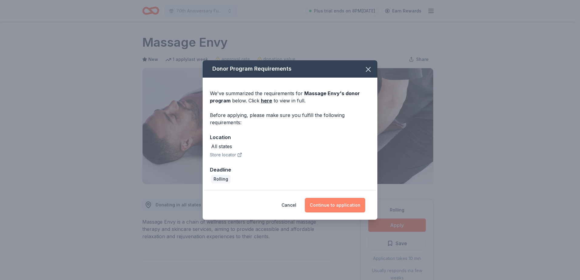
click at [327, 207] on button "Continue to application" at bounding box center [335, 205] width 60 height 15
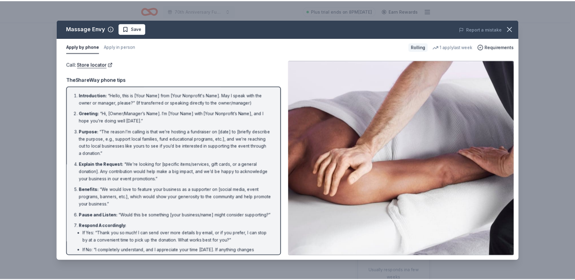
scroll to position [44, 0]
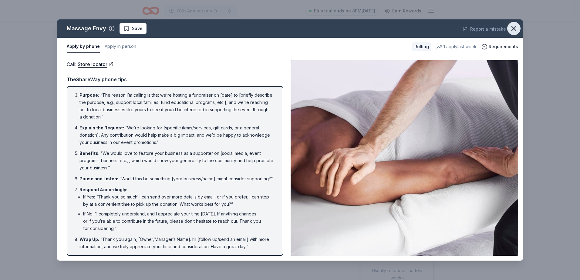
click at [512, 28] on icon "button" at bounding box center [514, 28] width 8 height 8
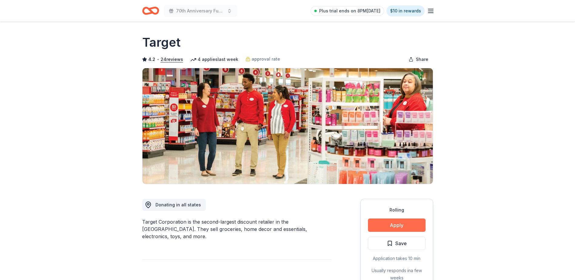
click at [406, 222] on button "Apply" at bounding box center [397, 225] width 58 height 13
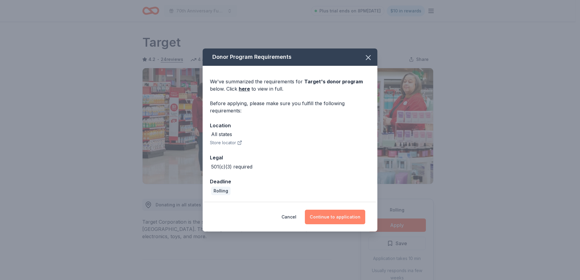
click at [329, 215] on button "Continue to application" at bounding box center [335, 217] width 60 height 15
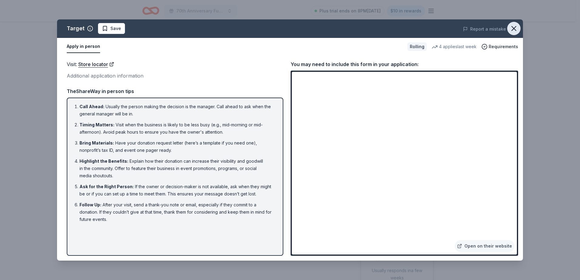
click at [514, 29] on icon "button" at bounding box center [514, 28] width 4 height 4
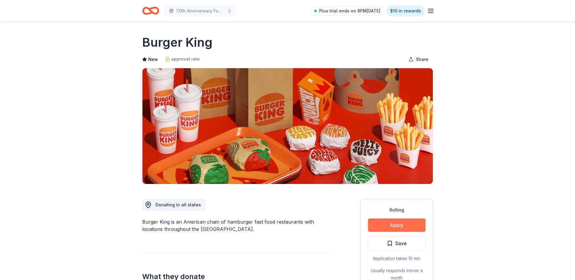
click at [397, 224] on button "Apply" at bounding box center [397, 225] width 58 height 13
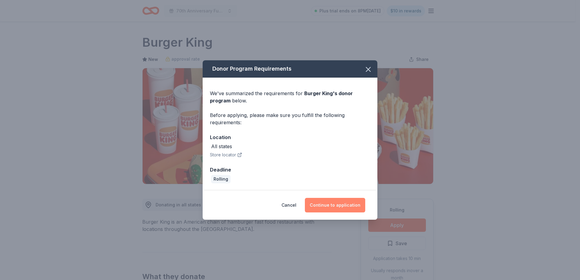
click at [338, 203] on button "Continue to application" at bounding box center [335, 205] width 60 height 15
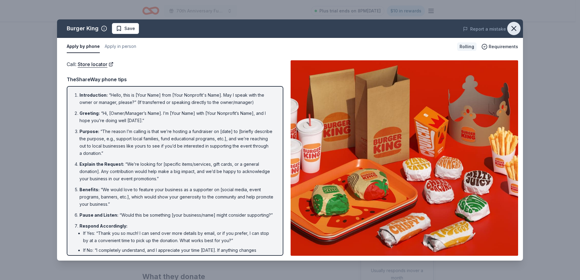
click at [516, 25] on icon "button" at bounding box center [514, 28] width 8 height 8
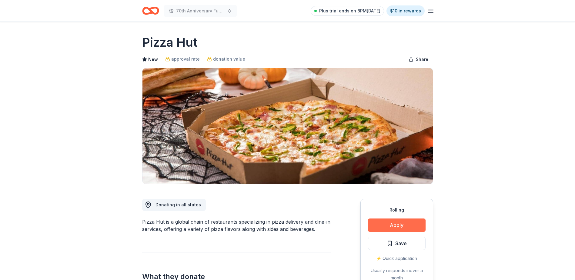
click at [401, 227] on button "Apply" at bounding box center [397, 225] width 58 height 13
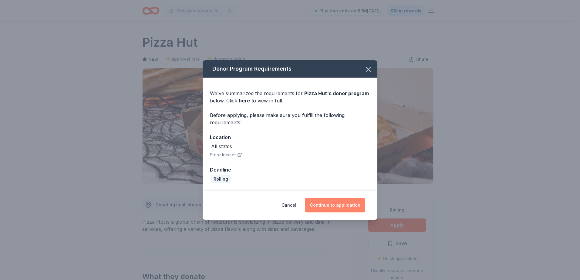
click at [328, 209] on button "Continue to application" at bounding box center [335, 205] width 60 height 15
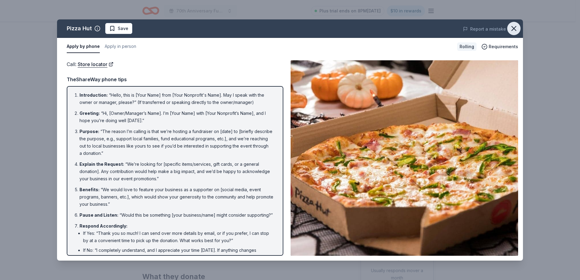
click at [510, 26] on icon "button" at bounding box center [514, 28] width 8 height 8
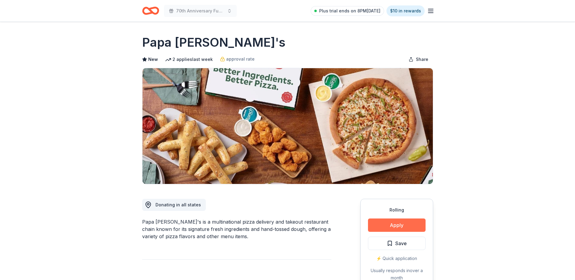
click at [413, 225] on button "Apply" at bounding box center [397, 225] width 58 height 13
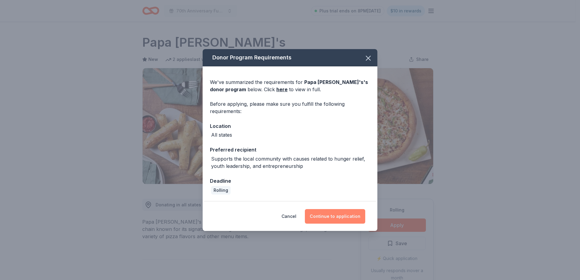
click at [338, 220] on button "Continue to application" at bounding box center [335, 216] width 60 height 15
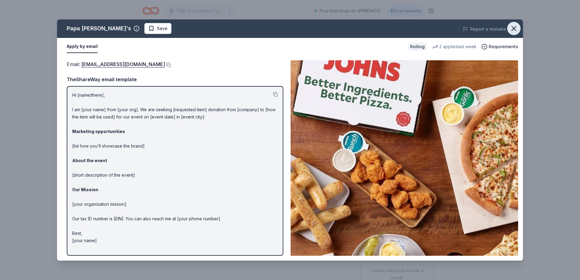
click at [515, 31] on icon "button" at bounding box center [514, 28] width 8 height 8
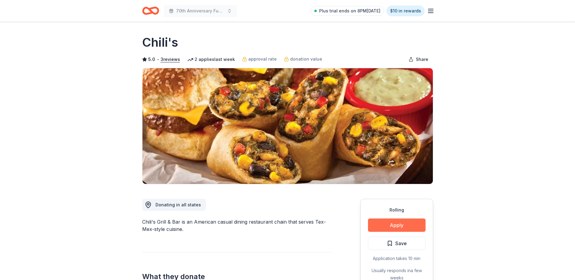
click at [406, 223] on button "Apply" at bounding box center [397, 225] width 58 height 13
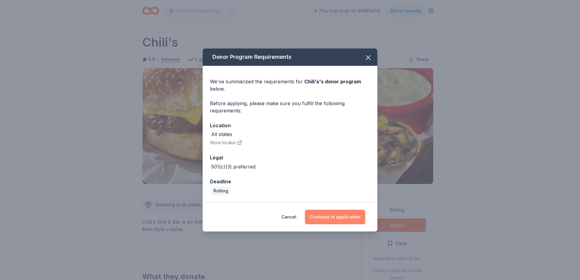
click at [340, 215] on button "Continue to application" at bounding box center [335, 217] width 60 height 15
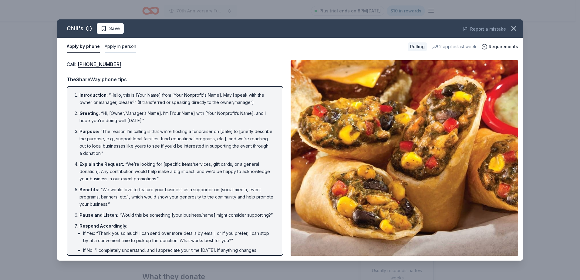
click at [128, 50] on button "Apply in person" at bounding box center [121, 46] width 32 height 13
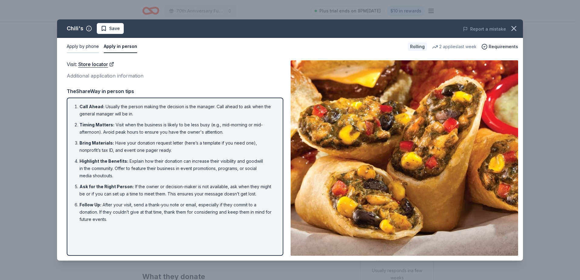
click at [94, 49] on button "Apply by phone" at bounding box center [83, 46] width 32 height 13
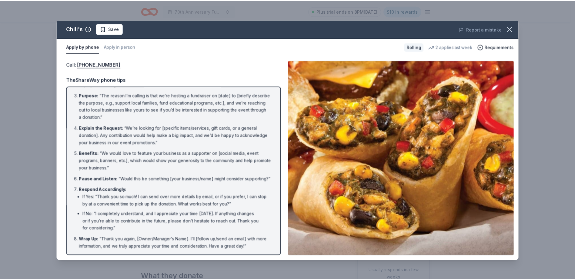
scroll to position [44, 0]
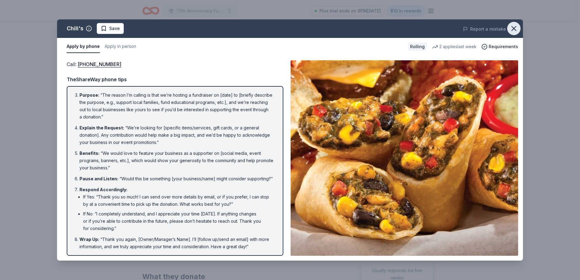
click at [516, 29] on icon "button" at bounding box center [514, 28] width 8 height 8
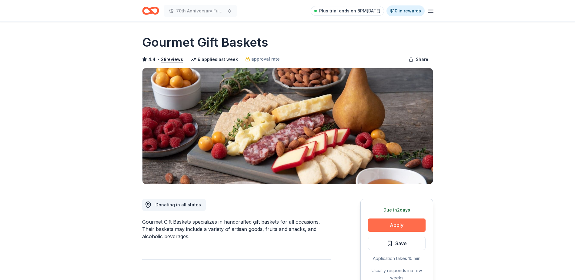
click at [408, 224] on button "Apply" at bounding box center [397, 225] width 58 height 13
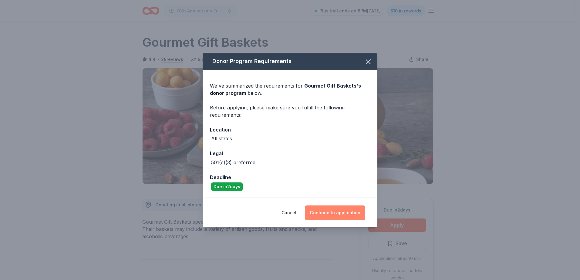
click at [342, 212] on button "Continue to application" at bounding box center [335, 213] width 60 height 15
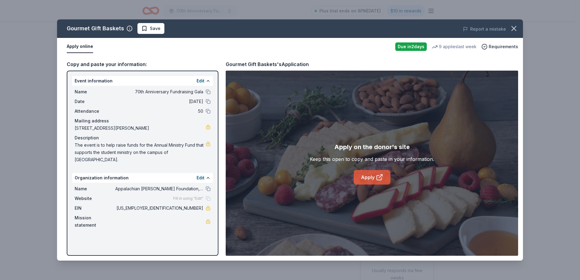
click at [370, 174] on link "Apply" at bounding box center [372, 177] width 37 height 15
click at [151, 26] on span "Save" at bounding box center [155, 28] width 11 height 7
click at [157, 31] on html "70th Anniversary Fundraising Gala Plus trial ends on 8PM, 9/25 $10 in rewards D…" at bounding box center [290, 140] width 580 height 280
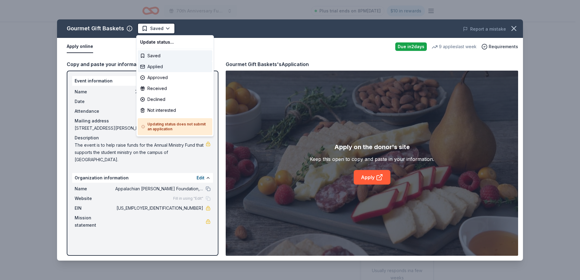
click at [162, 65] on div "Applied" at bounding box center [175, 66] width 75 height 11
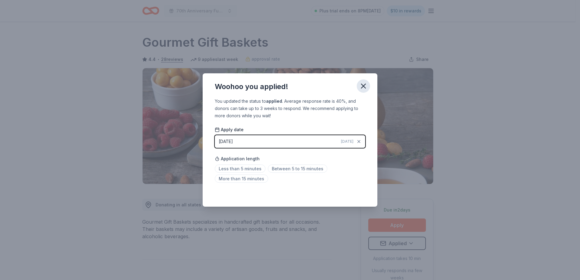
click at [360, 86] on icon "button" at bounding box center [363, 86] width 8 height 8
